Goal: Use online tool/utility

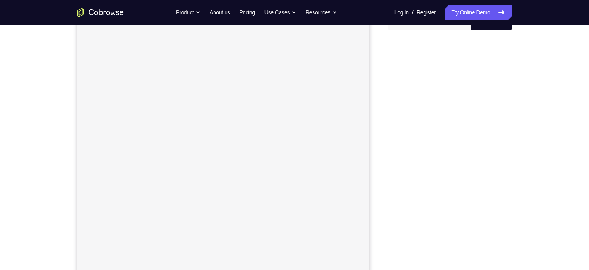
scroll to position [20, 0]
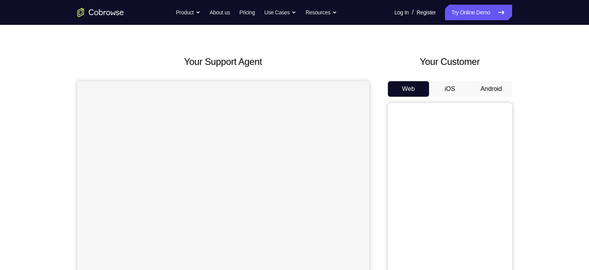
click at [498, 88] on button "Android" at bounding box center [491, 89] width 42 height 16
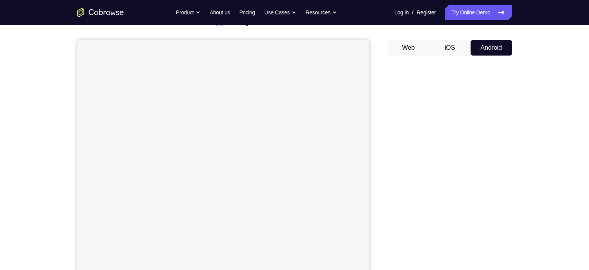
scroll to position [61, 0]
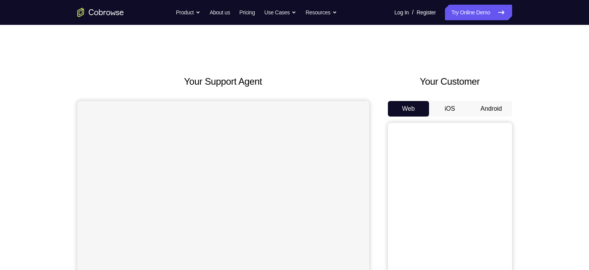
click at [453, 112] on button "iOS" at bounding box center [450, 109] width 42 height 16
click at [412, 111] on button "Web" at bounding box center [409, 109] width 42 height 16
click at [451, 105] on button "iOS" at bounding box center [450, 109] width 42 height 16
click at [408, 111] on button "Web" at bounding box center [409, 109] width 42 height 16
click at [465, 104] on button "iOS" at bounding box center [450, 109] width 42 height 16
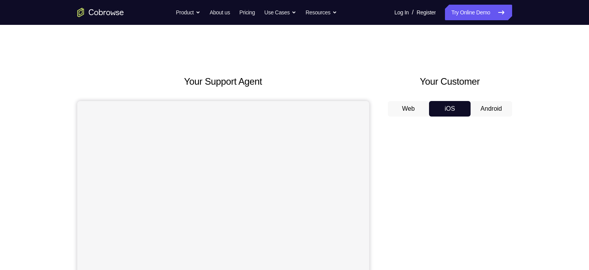
click at [493, 108] on button "Android" at bounding box center [491, 109] width 42 height 16
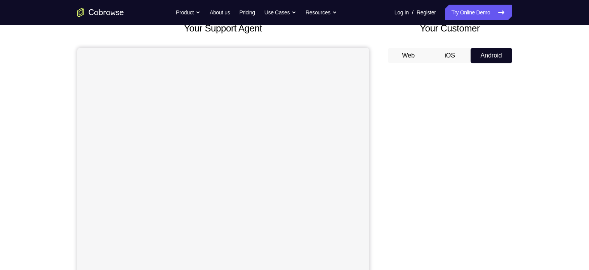
scroll to position [62, 0]
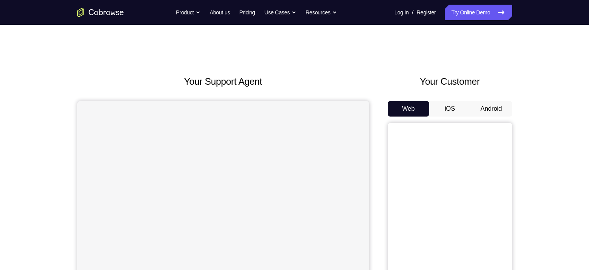
click at [483, 107] on button "Android" at bounding box center [491, 109] width 42 height 16
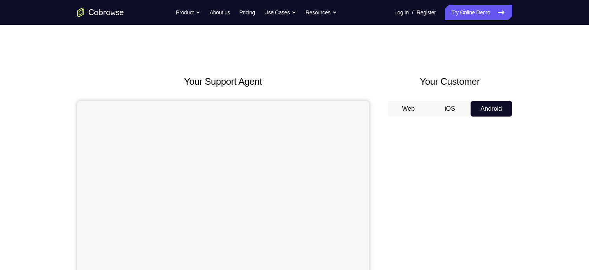
click at [483, 107] on button "Android" at bounding box center [491, 109] width 42 height 16
drag, startPoint x: 566, startPoint y: 99, endPoint x: 559, endPoint y: 98, distance: 7.1
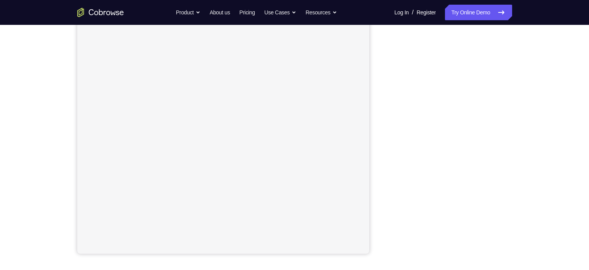
scroll to position [108, 0]
